Goal: Browse casually: Explore the website without a specific task or goal

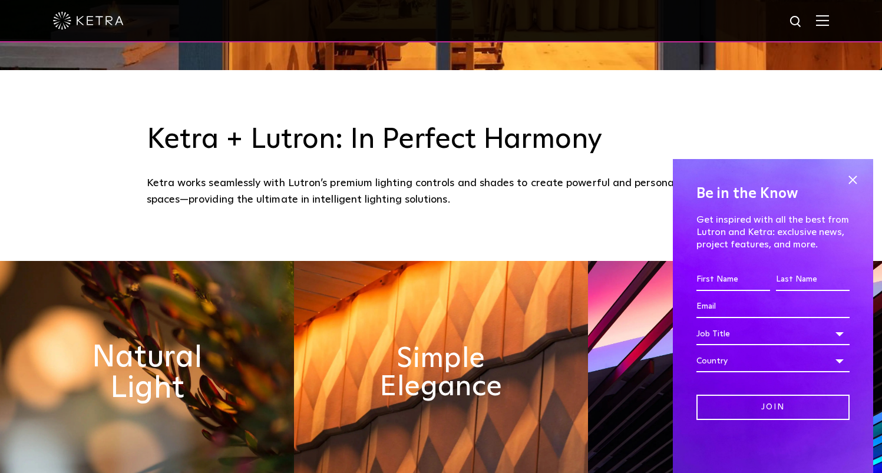
scroll to position [561, 0]
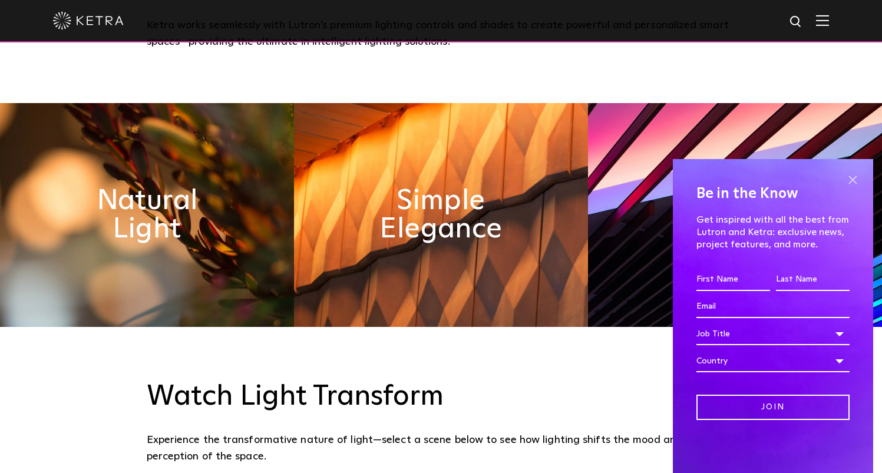
click at [849, 177] on span at bounding box center [852, 180] width 18 height 18
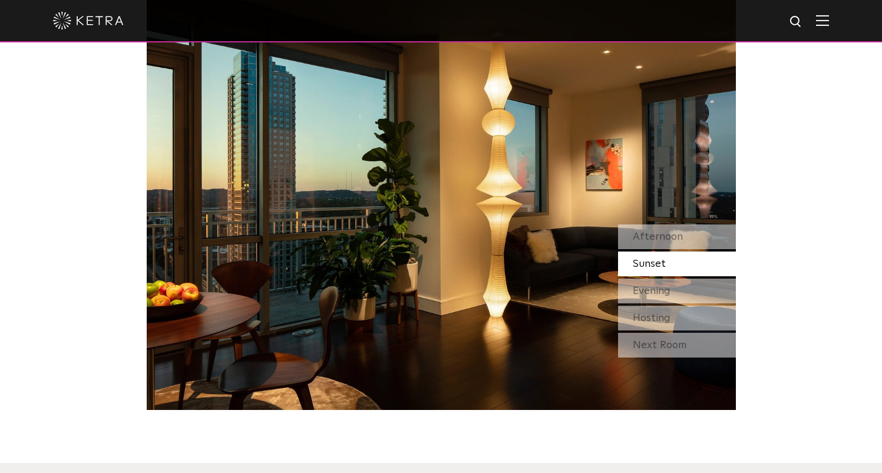
scroll to position [1066, 0]
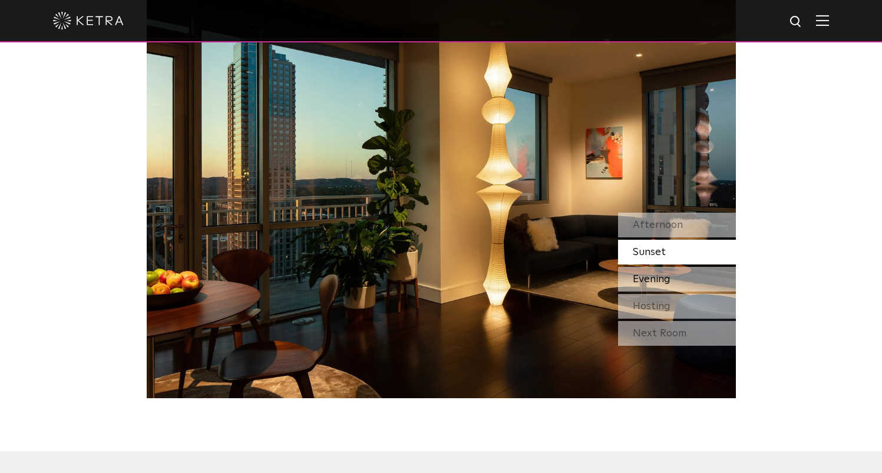
click at [688, 281] on div "Evening" at bounding box center [677, 279] width 118 height 25
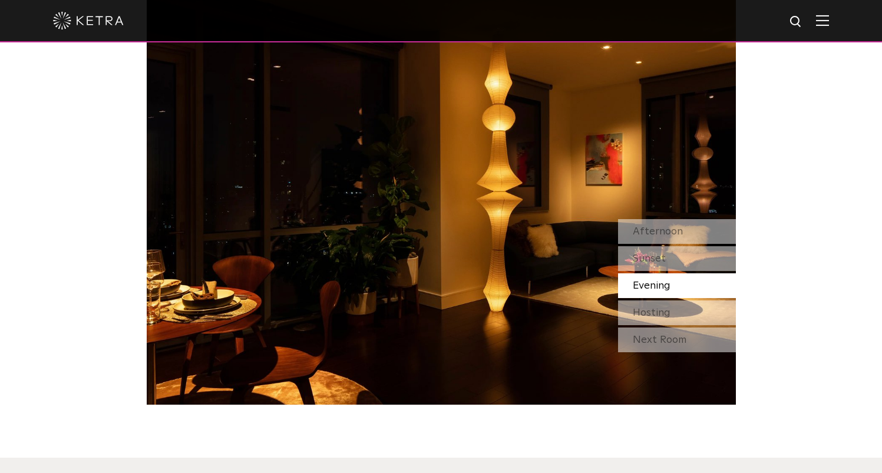
scroll to position [993, 0]
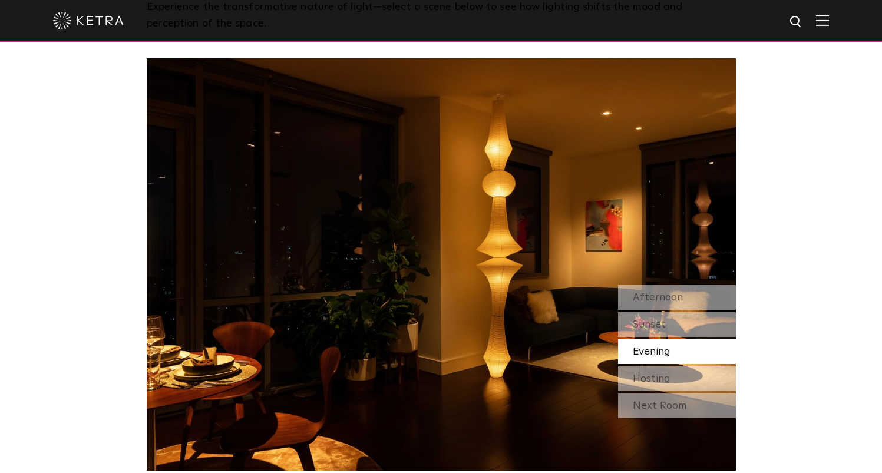
click at [667, 365] on div "Afternoon Sunset Evening Hosting" at bounding box center [677, 338] width 118 height 106
click at [671, 372] on div "Hosting" at bounding box center [677, 378] width 118 height 25
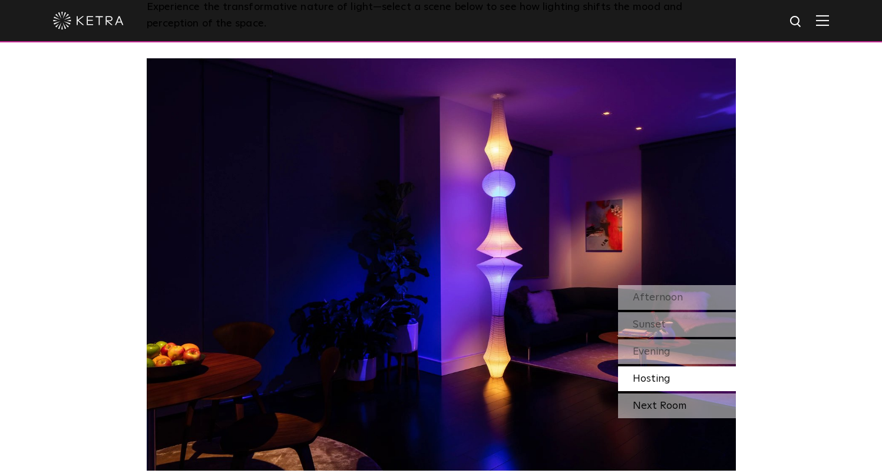
click at [675, 402] on div "Next Room" at bounding box center [677, 405] width 118 height 25
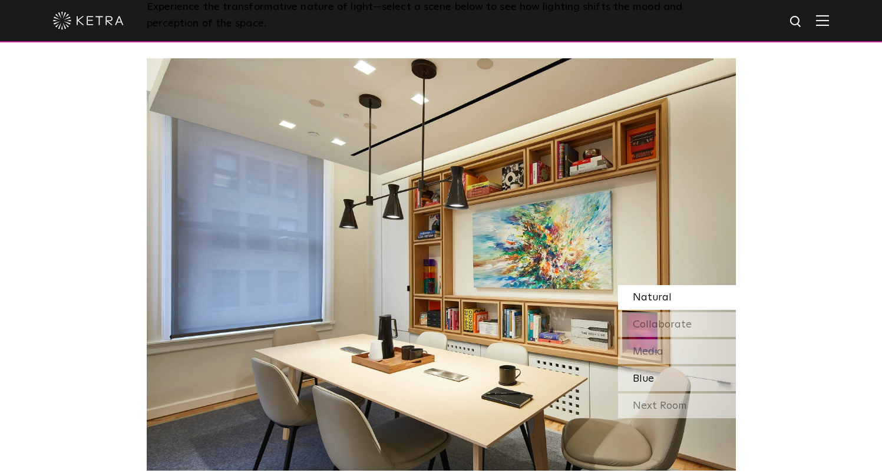
click at [671, 378] on div "Blue" at bounding box center [677, 378] width 118 height 25
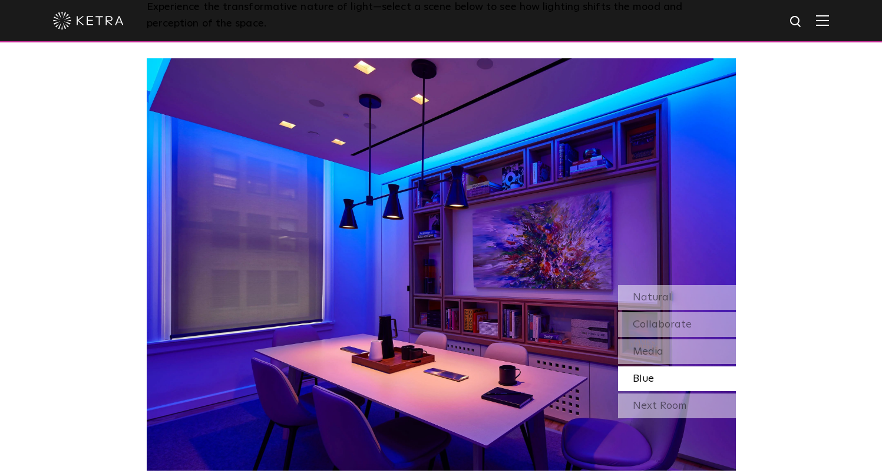
click at [667, 342] on div "Media" at bounding box center [677, 351] width 118 height 25
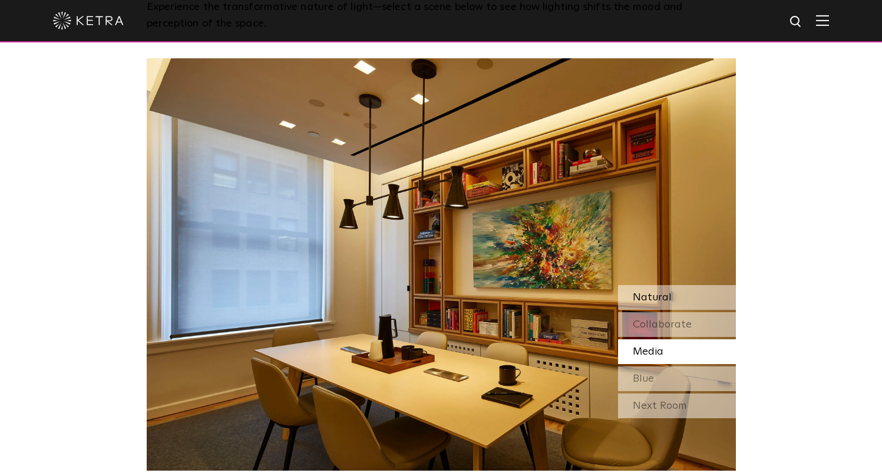
drag, startPoint x: 665, startPoint y: 311, endPoint x: 667, endPoint y: 301, distance: 9.6
click at [666, 310] on div "Natural Collaborate Media Blue" at bounding box center [677, 338] width 118 height 106
click at [667, 301] on span "Natural" at bounding box center [651, 297] width 39 height 11
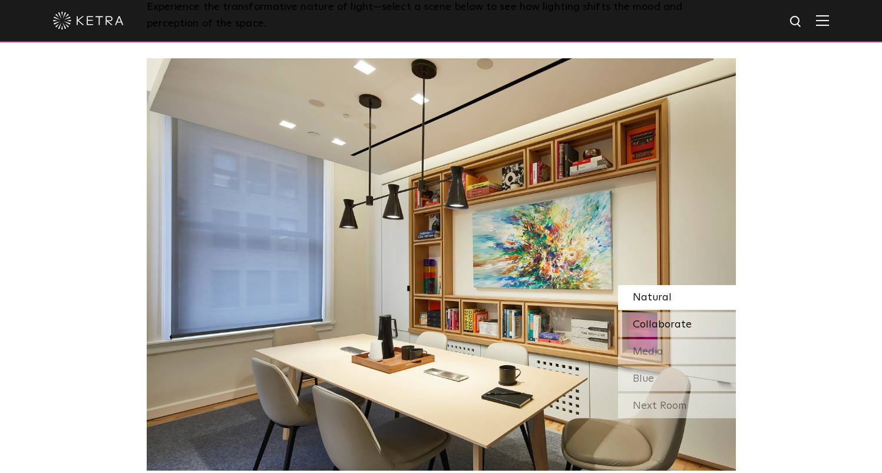
click at [680, 329] on span "Collaborate" at bounding box center [661, 324] width 59 height 11
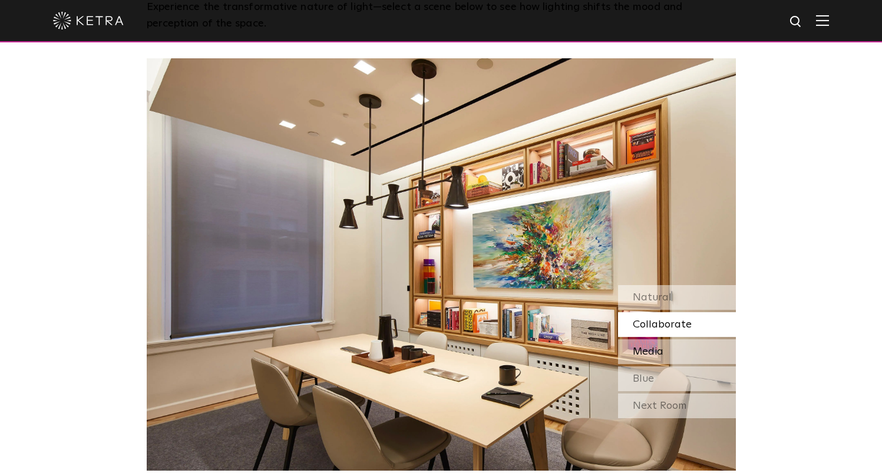
click at [687, 351] on div "Media" at bounding box center [677, 351] width 118 height 25
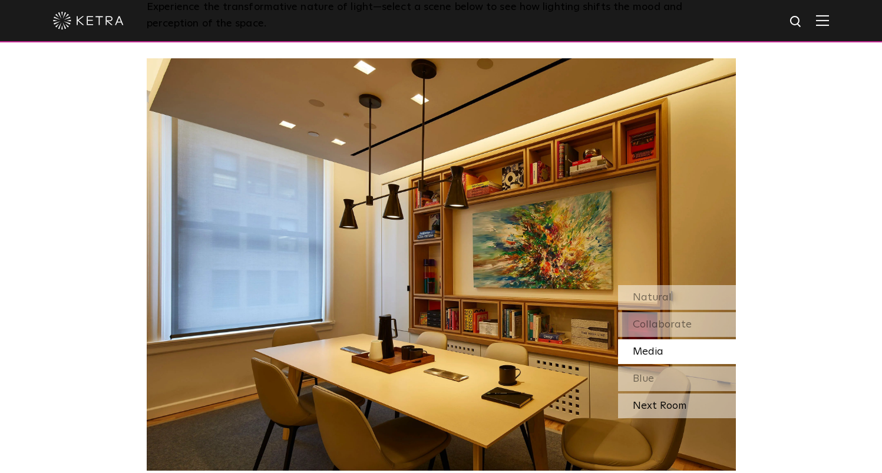
click at [690, 397] on div "Next Room" at bounding box center [677, 405] width 118 height 25
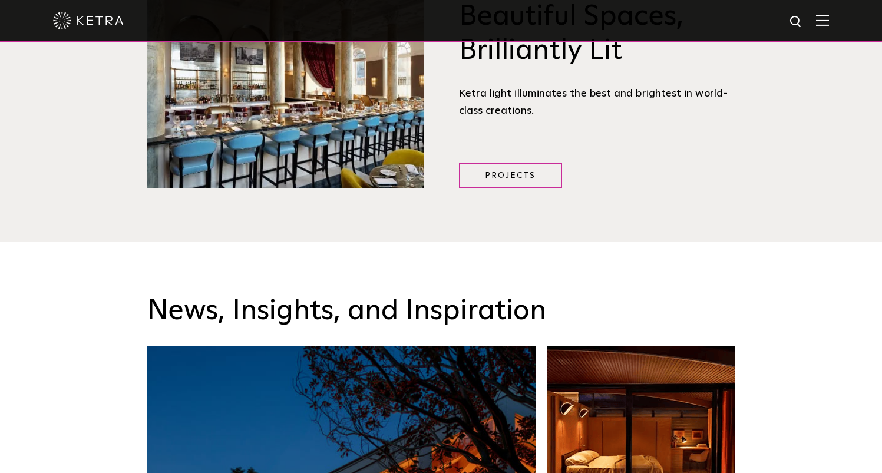
scroll to position [1853, 0]
